Goal: Information Seeking & Learning: Learn about a topic

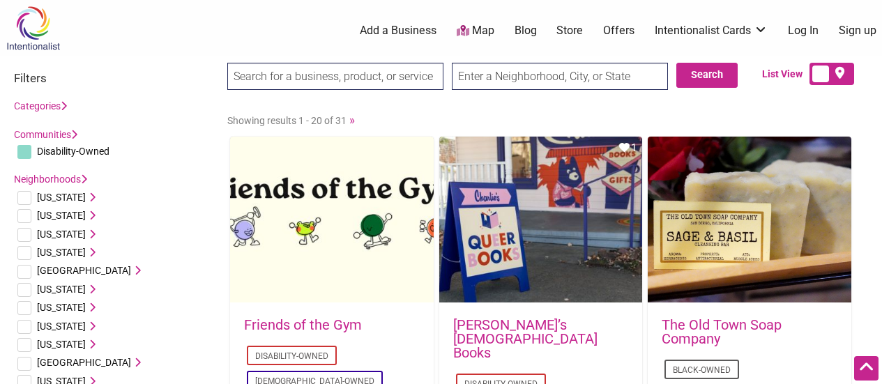
scroll to position [667, 0]
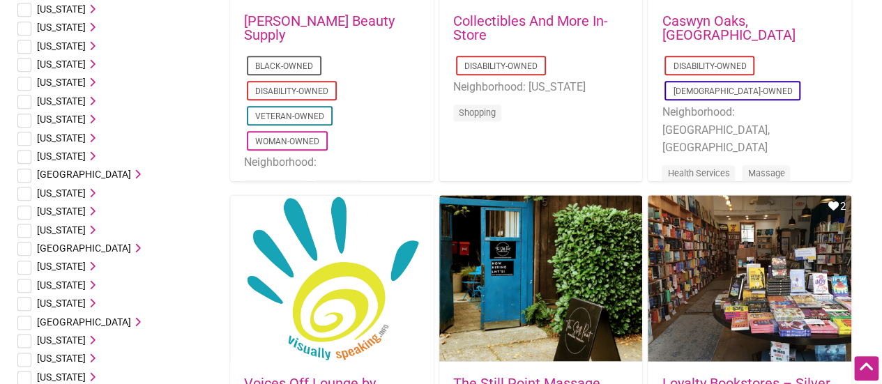
click at [25, 211] on input "checkbox" at bounding box center [24, 213] width 14 height 14
checkbox input "true"
click at [96, 213] on icon at bounding box center [91, 211] width 10 height 10
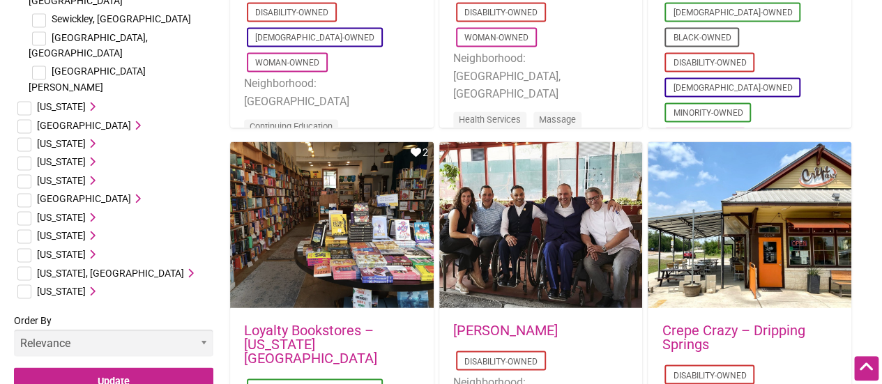
scroll to position [1084, 0]
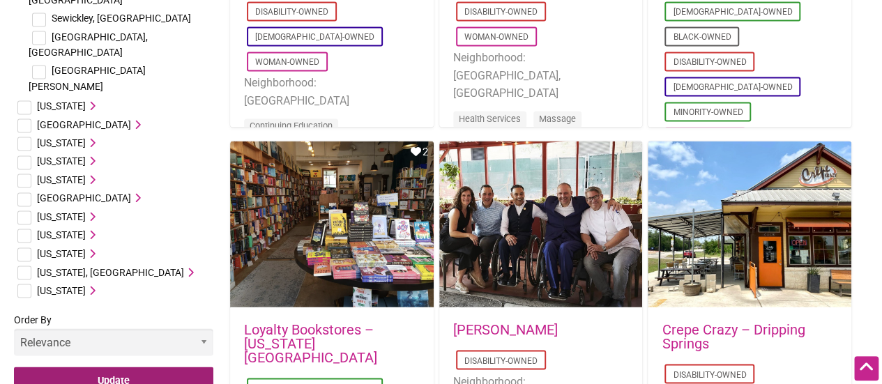
click at [133, 367] on input "Update" at bounding box center [114, 381] width 200 height 29
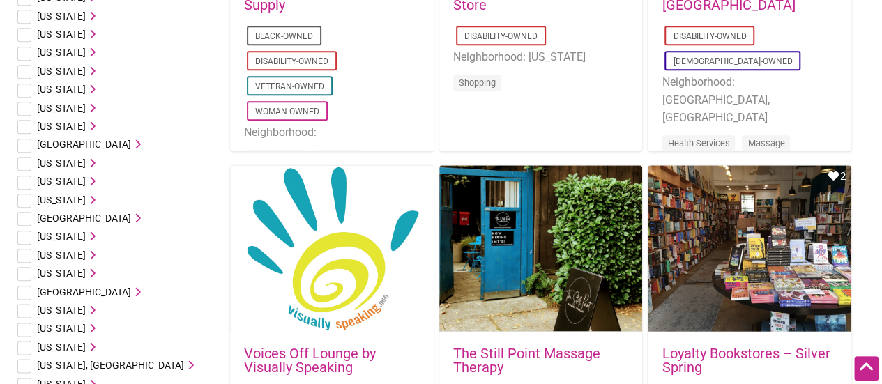
scroll to position [698, 0]
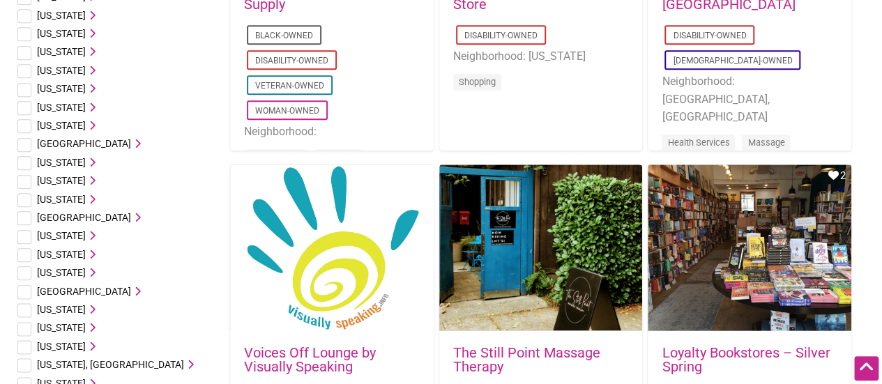
click at [29, 180] on input "checkbox" at bounding box center [24, 182] width 14 height 14
checkbox input "true"
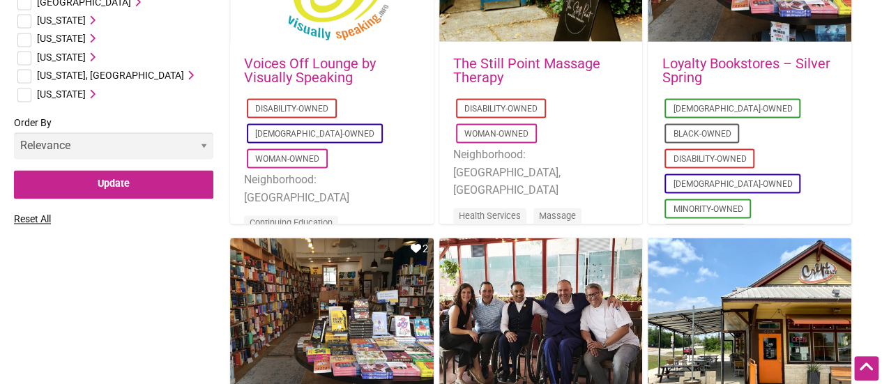
scroll to position [991, 0]
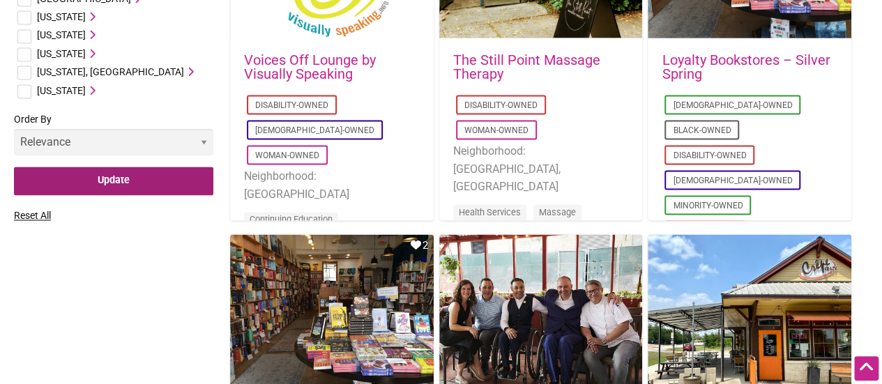
click at [196, 185] on input "Update" at bounding box center [114, 181] width 200 height 29
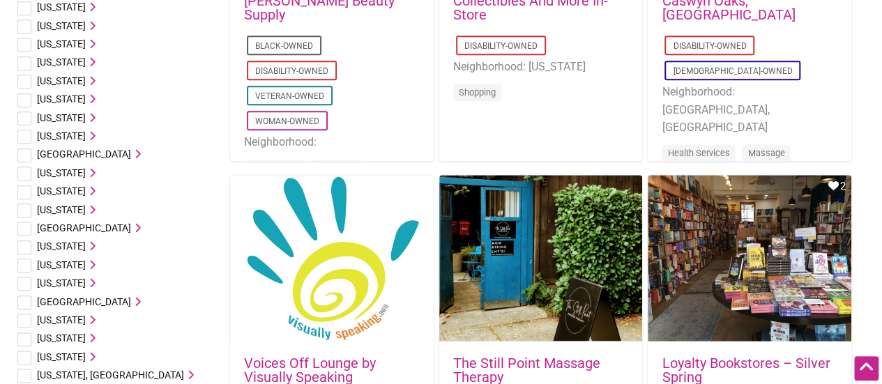
scroll to position [675, 0]
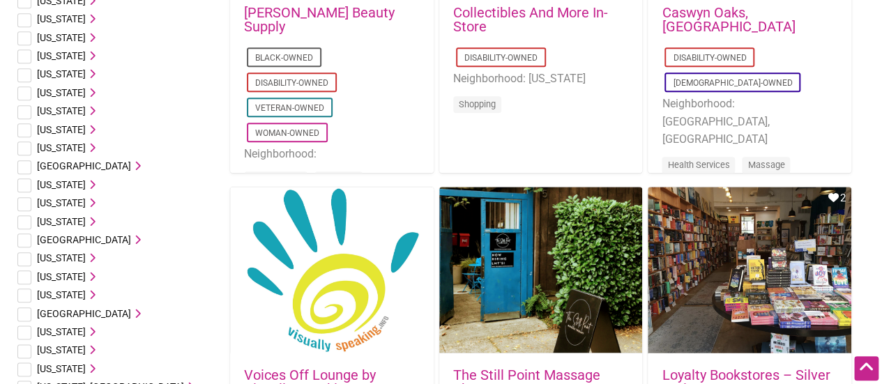
click at [105, 205] on li "Pennsylvania Allentown, PA Aspinwall, PA Bryn Mawr, PA Chester Millvale, PA Phi…" at bounding box center [114, 203] width 200 height 18
click at [96, 200] on icon at bounding box center [91, 203] width 10 height 10
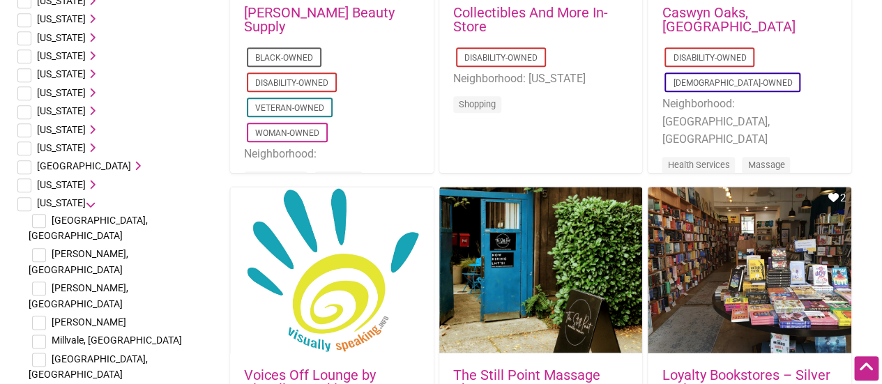
click at [36, 204] on li "Pennsylvania Allentown, PA Aspinwall, PA Bryn Mawr, PA Chester Millvale, PA Phi…" at bounding box center [114, 350] width 200 height 312
click at [30, 204] on input "checkbox" at bounding box center [24, 204] width 14 height 14
checkbox input "true"
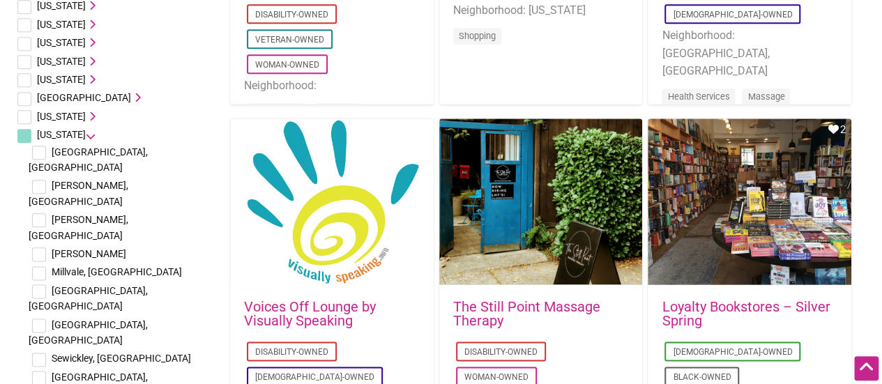
scroll to position [754, 0]
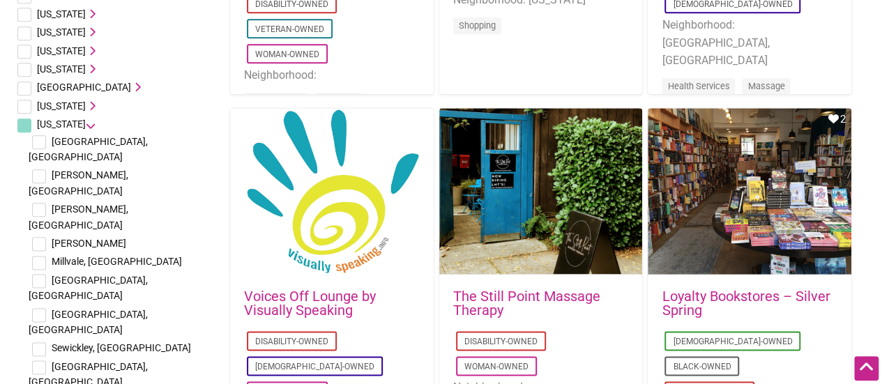
click at [41, 142] on input "checkbox" at bounding box center [39, 142] width 14 height 14
checkbox input "true"
click at [40, 203] on input "checkbox" at bounding box center [39, 210] width 14 height 14
checkbox input "true"
click at [40, 237] on input "checkbox" at bounding box center [39, 244] width 14 height 14
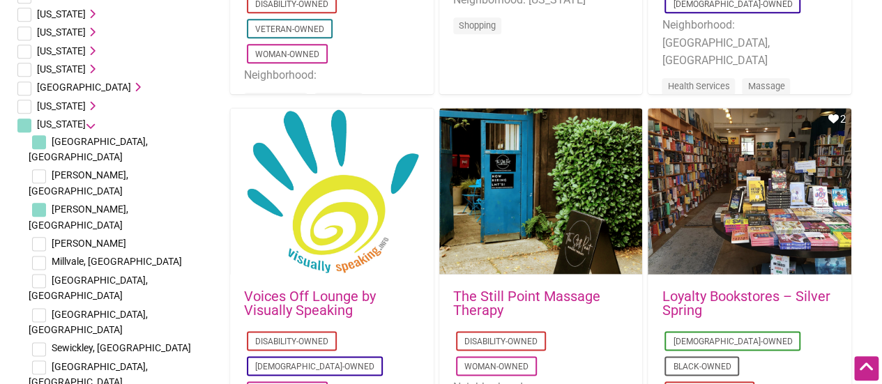
checkbox input "true"
click at [38, 274] on input "checkbox" at bounding box center [39, 281] width 14 height 14
checkbox input "true"
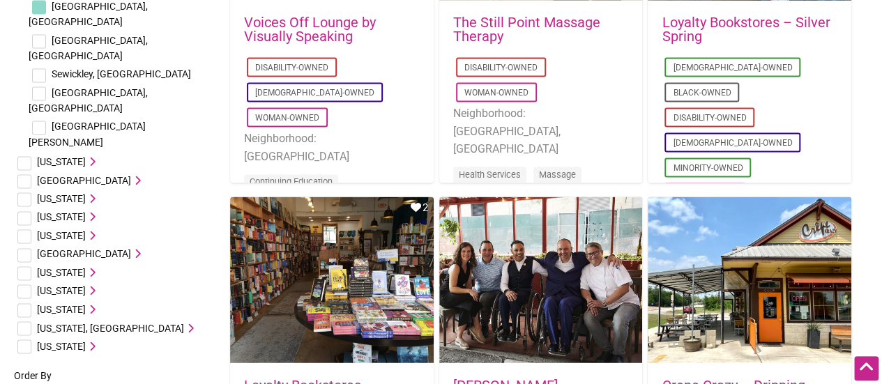
scroll to position [1029, 0]
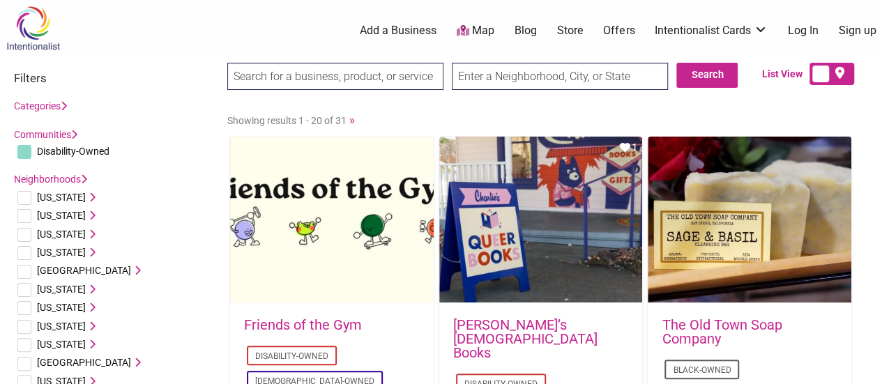
click at [582, 66] on input "text" at bounding box center [560, 76] width 216 height 27
type input "Pennsylvania, USA"
click at [708, 79] on button "Search" at bounding box center [707, 75] width 61 height 25
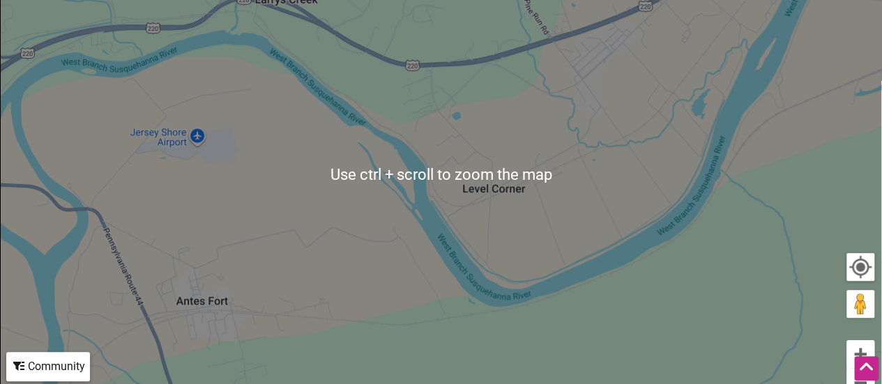
scroll to position [294, 0]
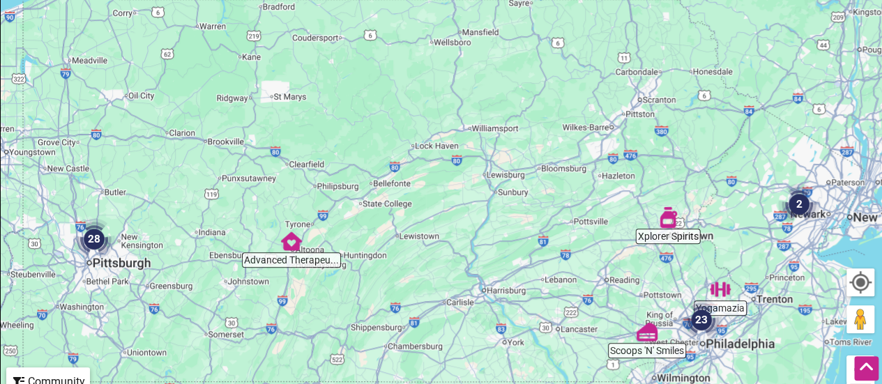
drag, startPoint x: 550, startPoint y: 273, endPoint x: 469, endPoint y: 153, distance: 144.7
click at [469, 153] on div "To navigate, press the arrow keys." at bounding box center [441, 189] width 881 height 543
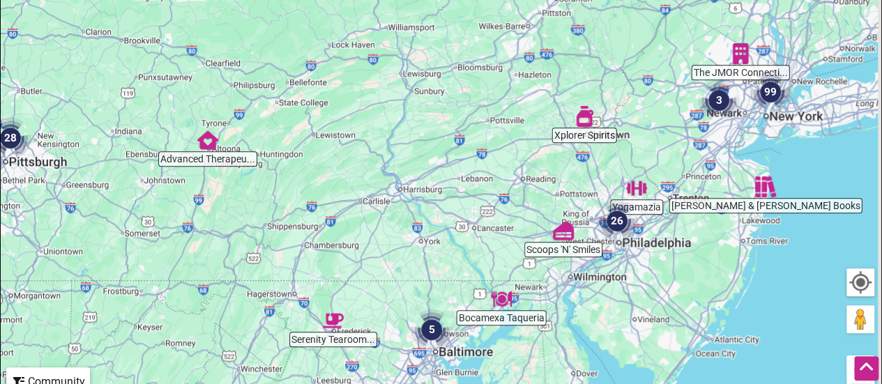
drag, startPoint x: 490, startPoint y: 247, endPoint x: 401, endPoint y: 139, distance: 139.8
click at [401, 139] on div "To navigate, press the arrow keys." at bounding box center [441, 189] width 881 height 543
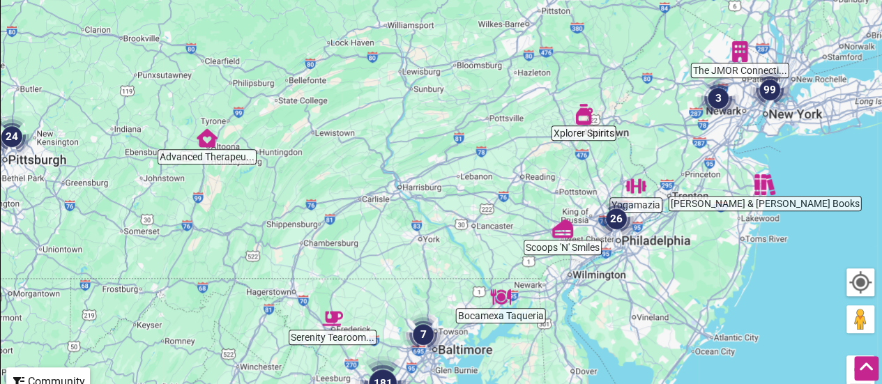
click at [564, 234] on img "Scoops 'N' Smiles" at bounding box center [563, 229] width 32 height 32
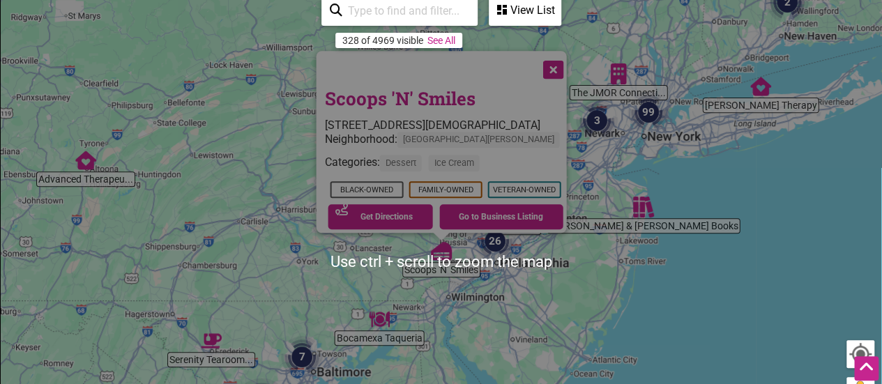
scroll to position [209, 0]
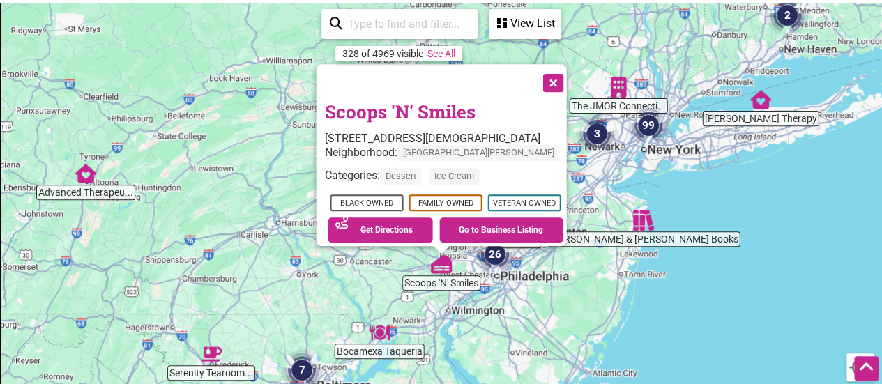
click at [426, 100] on link "Scoops 'N' Smiles" at bounding box center [399, 112] width 151 height 24
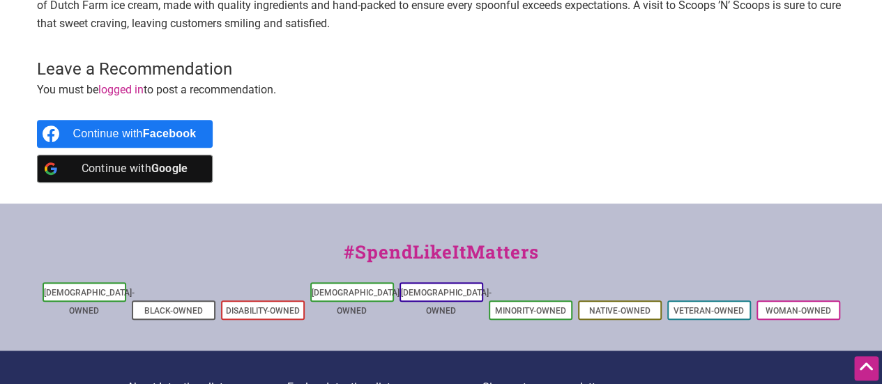
scroll to position [509, 0]
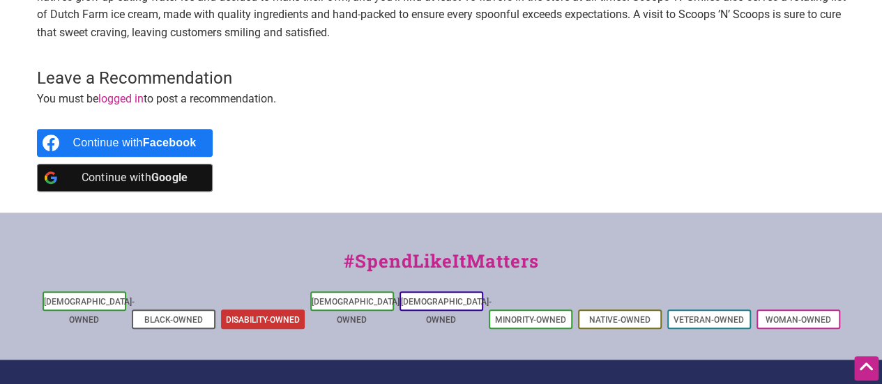
click at [278, 315] on link "Disability-Owned" at bounding box center [263, 320] width 74 height 10
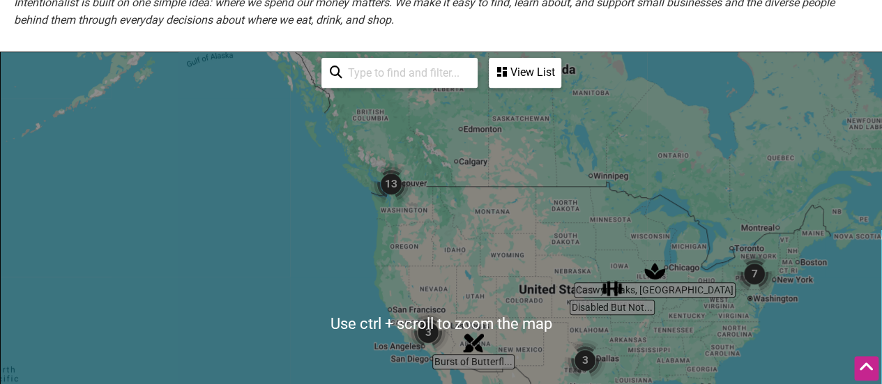
scroll to position [277, 0]
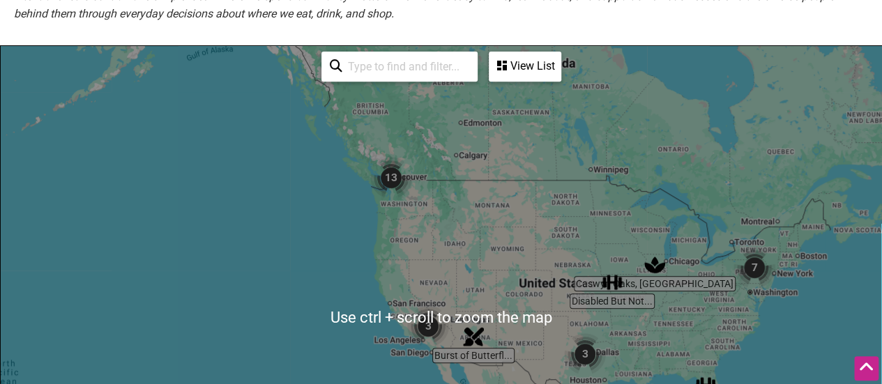
click at [745, 273] on img "7" at bounding box center [754, 267] width 53 height 53
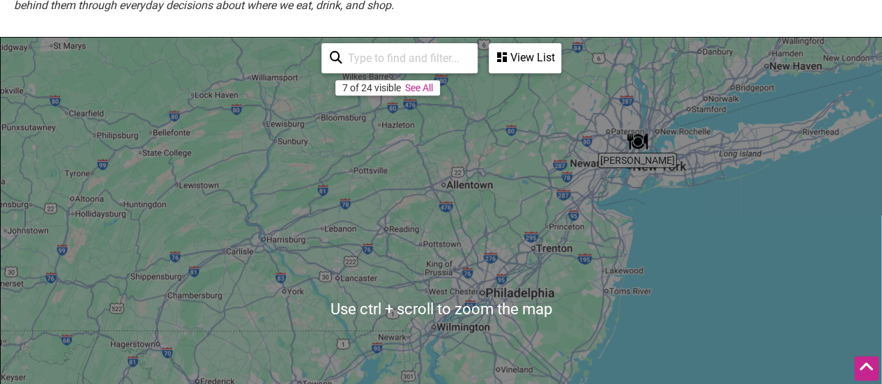
scroll to position [285, 0]
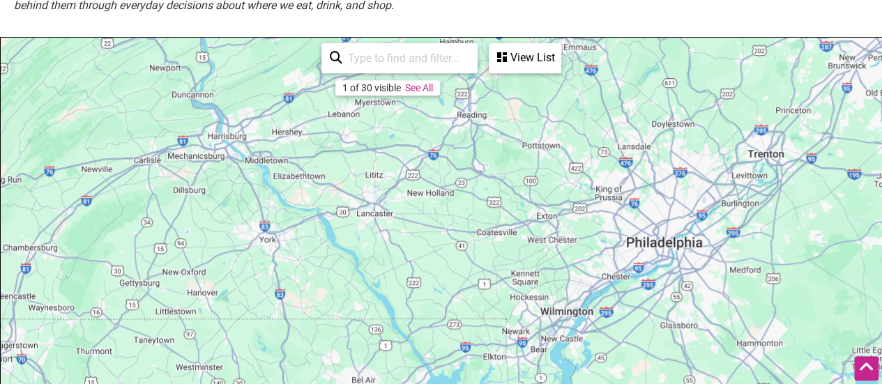
drag, startPoint x: 339, startPoint y: 248, endPoint x: 419, endPoint y: 168, distance: 113.0
click at [419, 168] on div "To navigate, press the arrow keys." at bounding box center [441, 309] width 881 height 543
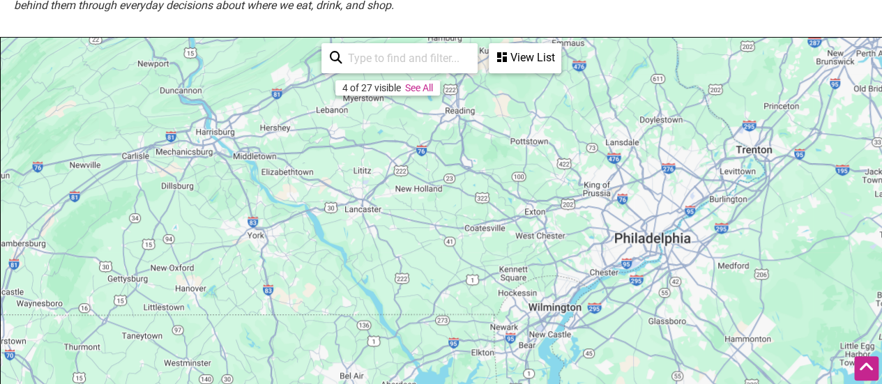
click at [420, 91] on link "See All" at bounding box center [419, 87] width 28 height 11
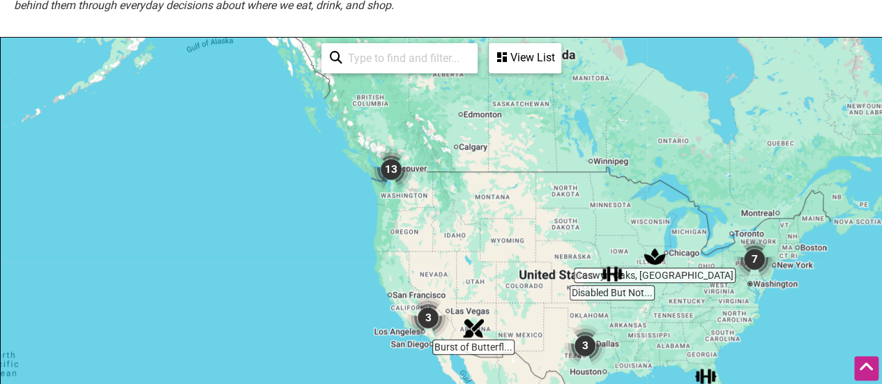
click at [752, 264] on img "7" at bounding box center [754, 259] width 53 height 53
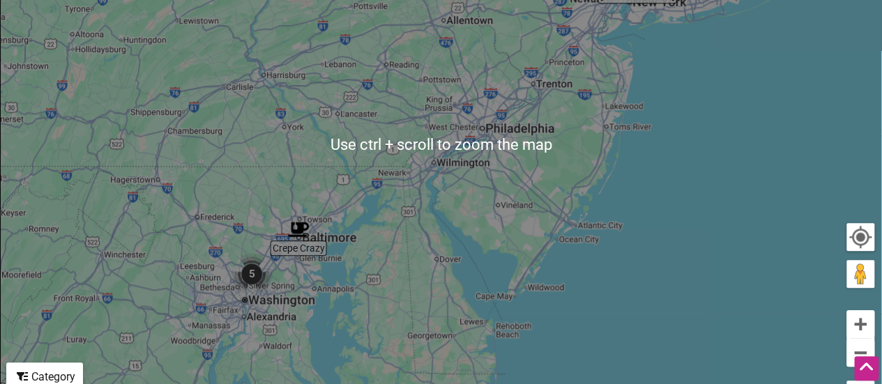
scroll to position [449, 0]
click at [250, 283] on img "5" at bounding box center [251, 274] width 53 height 53
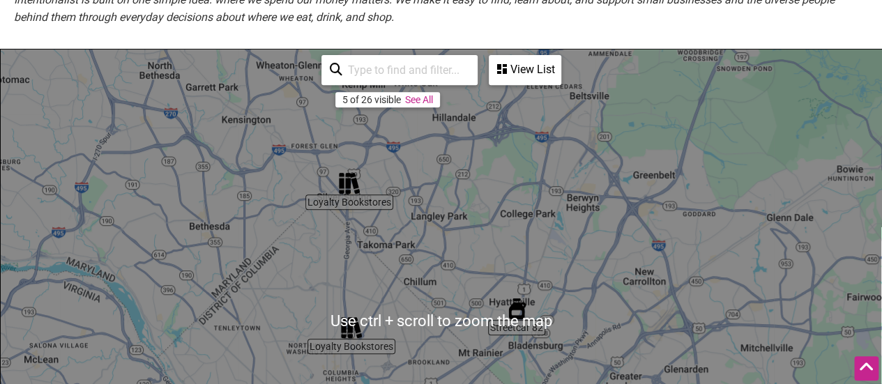
scroll to position [276, 0]
